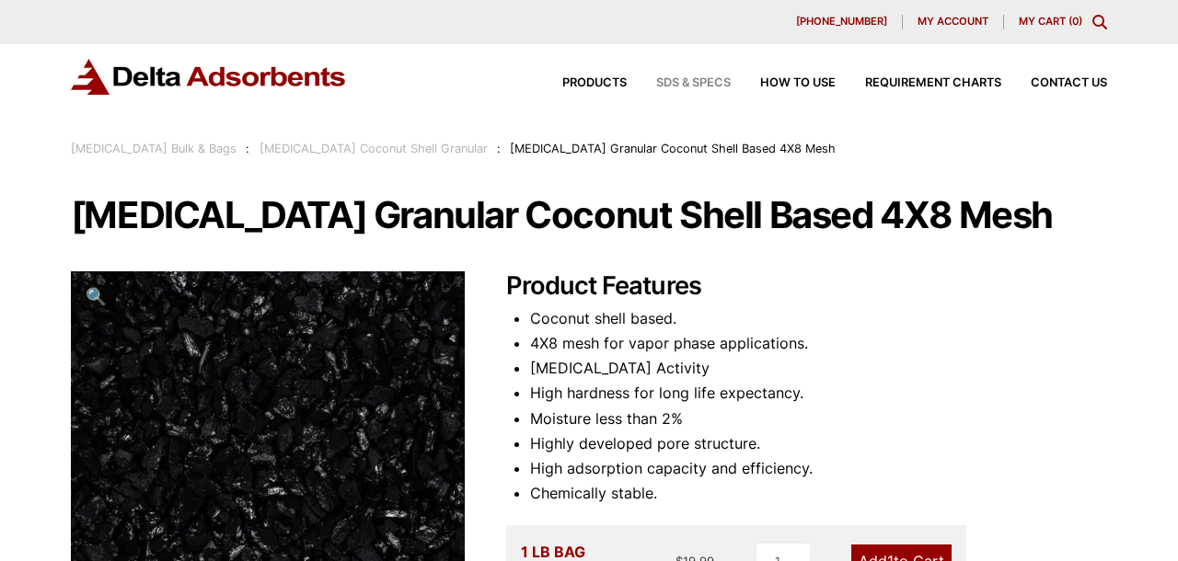
click at [695, 80] on span "SDS & SPECS" at bounding box center [693, 83] width 75 height 12
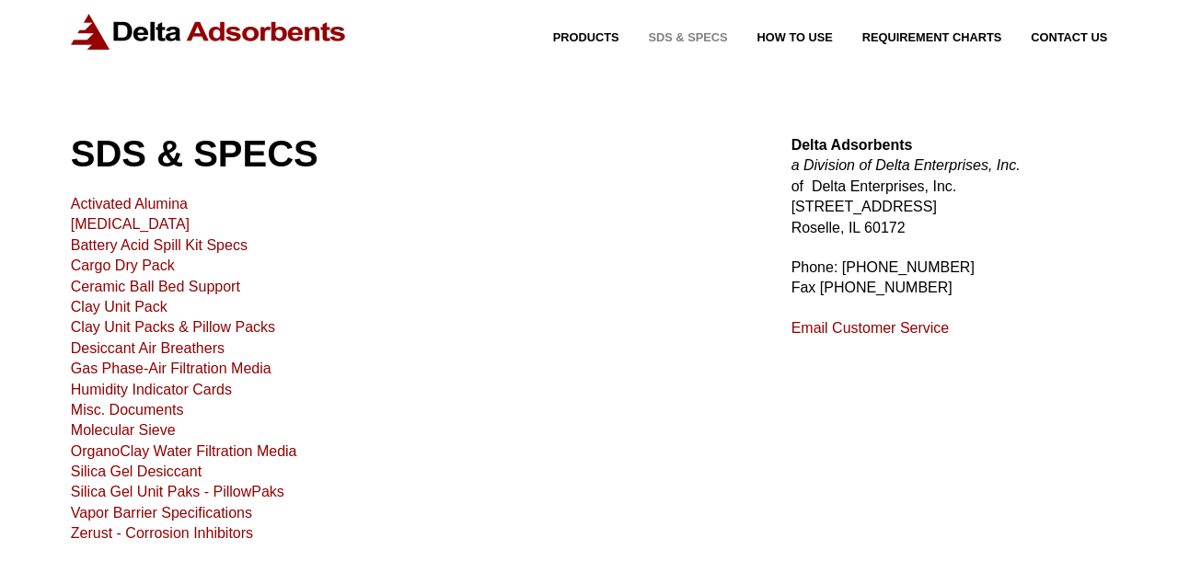
scroll to position [48, 0]
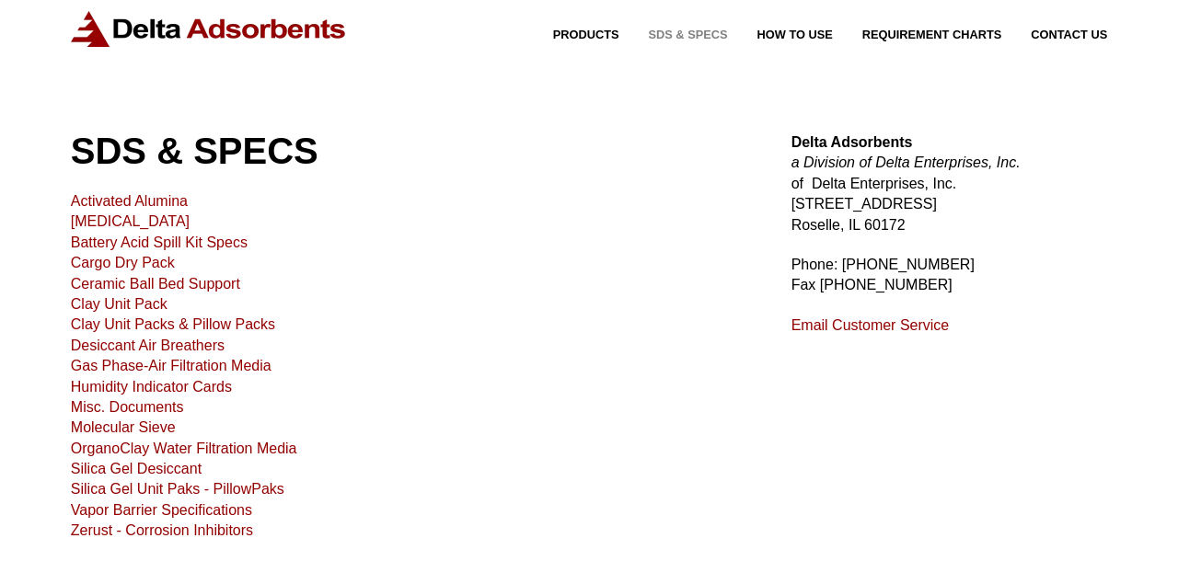
click at [129, 225] on link "[MEDICAL_DATA]" at bounding box center [130, 222] width 119 height 16
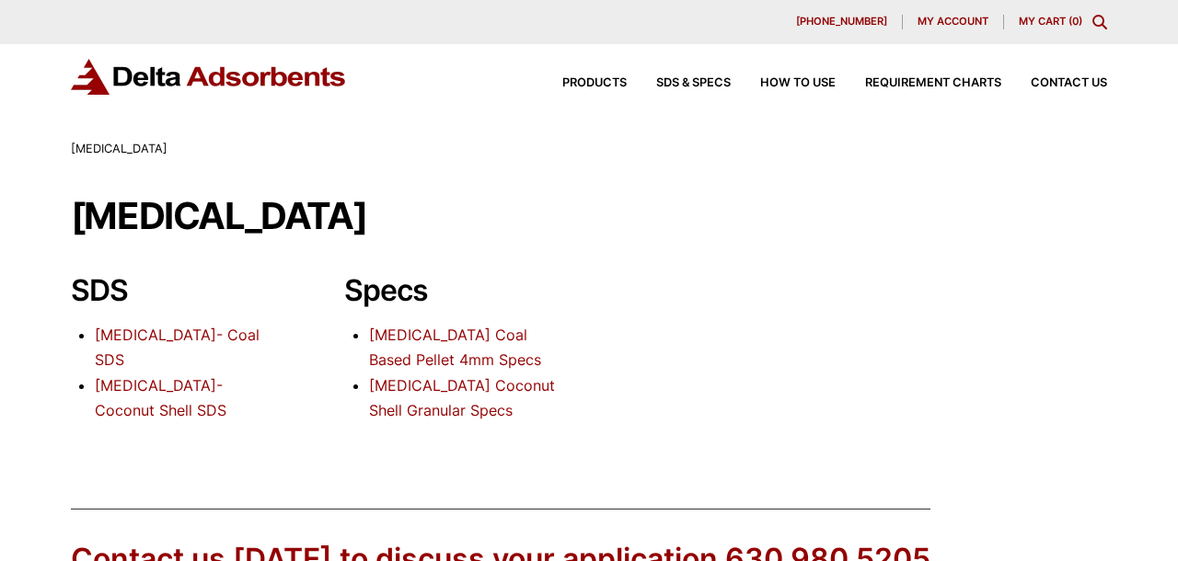
click at [475, 338] on link "[MEDICAL_DATA] Coal Based Pellet 4mm Specs" at bounding box center [455, 347] width 172 height 43
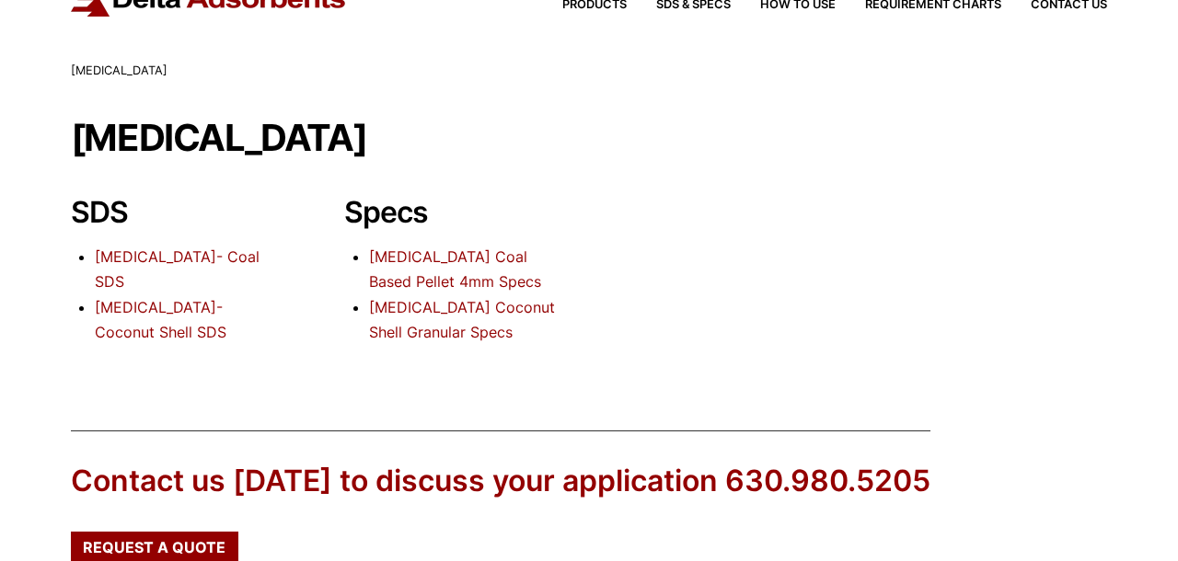
scroll to position [58, 0]
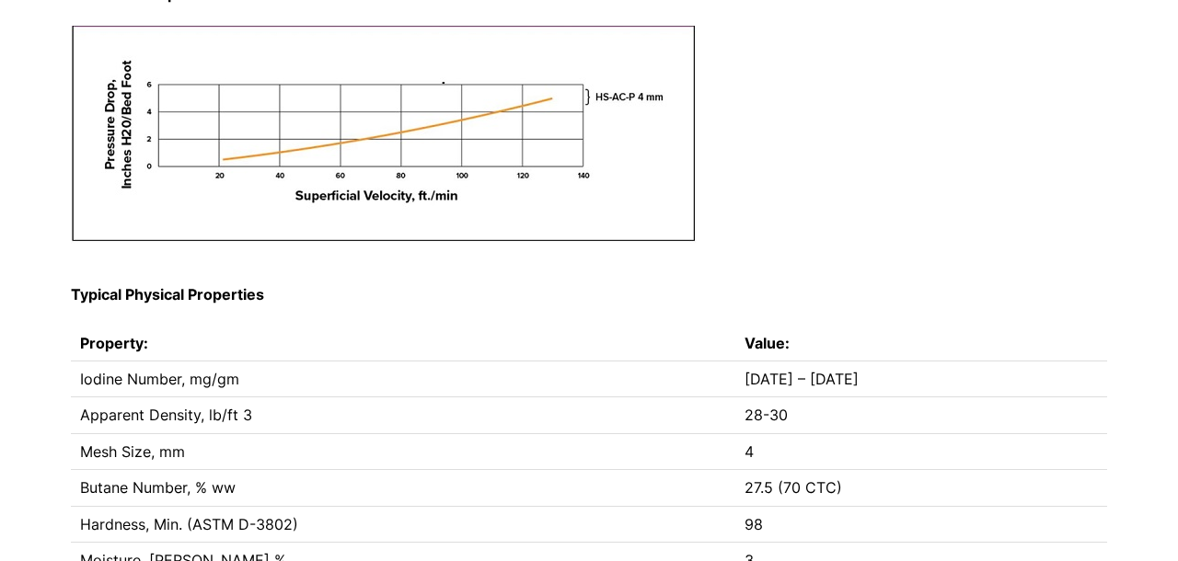
scroll to position [421, 0]
